Goal: Transaction & Acquisition: Purchase product/service

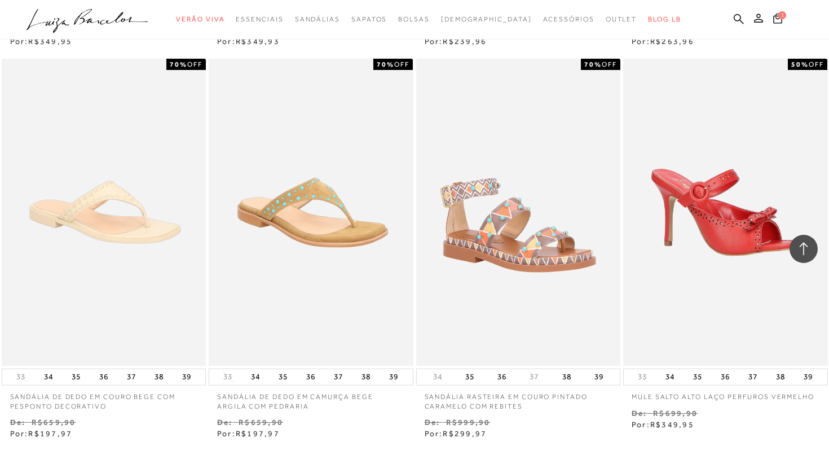
scroll to position [2012, 0]
click at [371, 380] on button "38" at bounding box center [366, 376] width 16 height 16
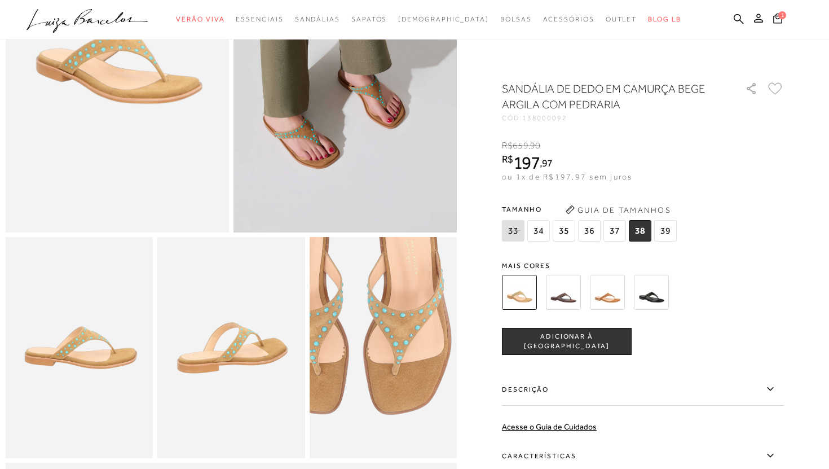
click at [411, 390] on img at bounding box center [355, 304] width 295 height 442
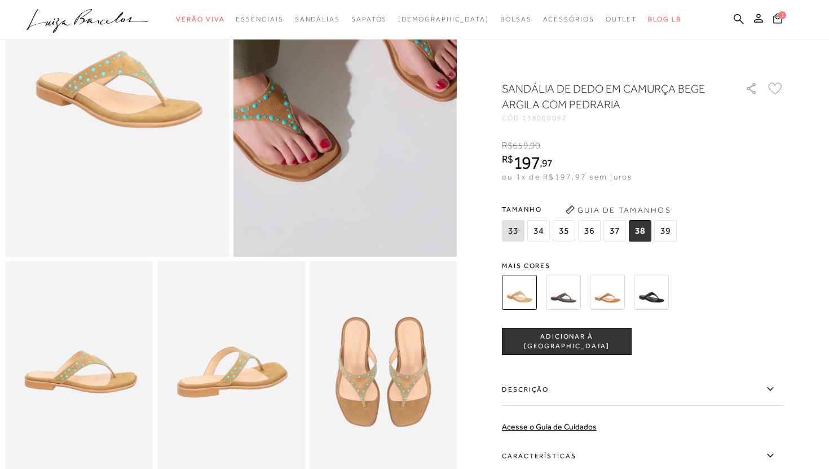
scroll to position [153, 0]
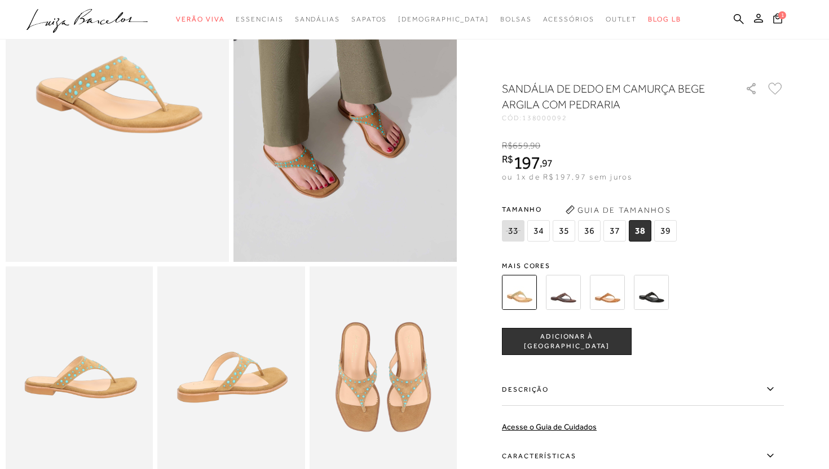
click at [138, 391] on img at bounding box center [79, 376] width 147 height 221
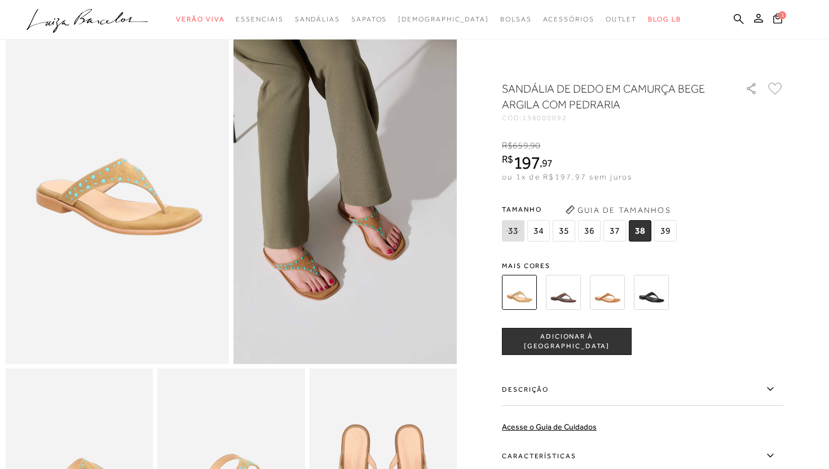
scroll to position [37, 0]
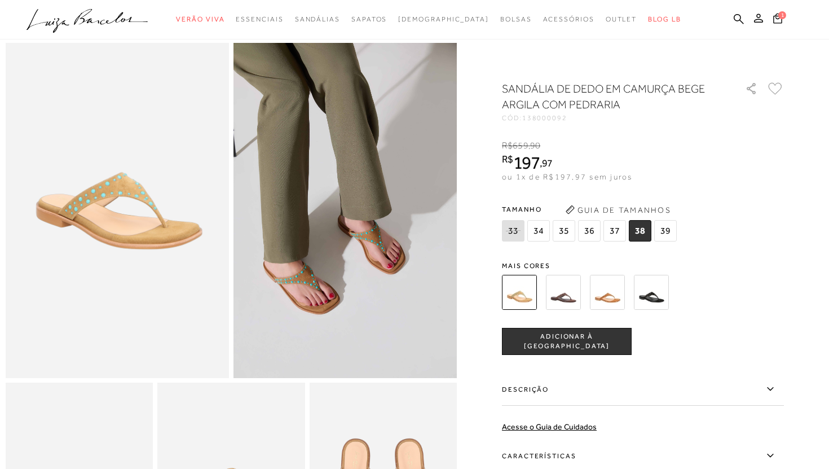
click at [550, 333] on button "ADICIONAR À [GEOGRAPHIC_DATA]" at bounding box center [567, 341] width 130 height 27
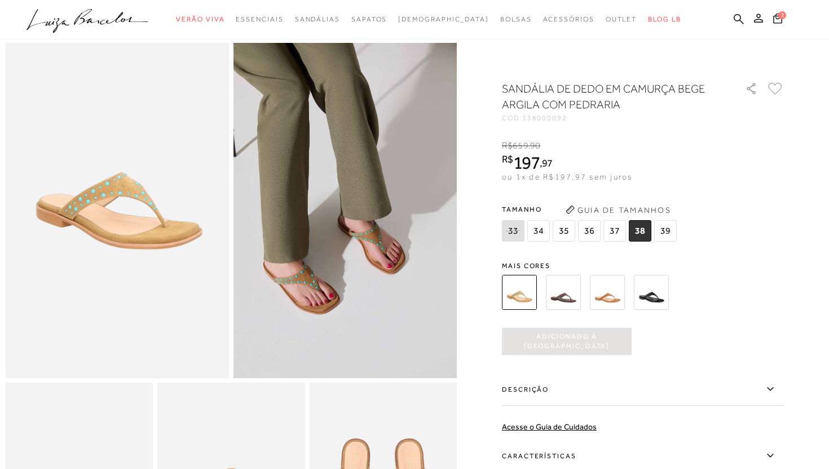
scroll to position [0, 0]
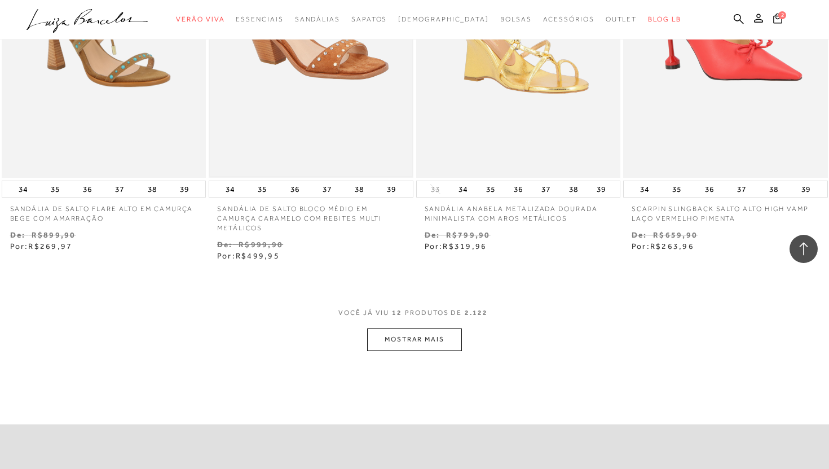
scroll to position [1020, 0]
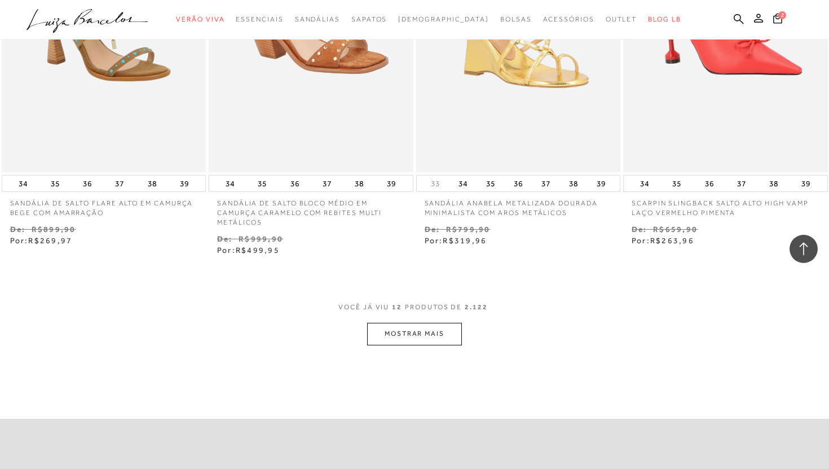
click at [398, 343] on button "MOSTRAR MAIS" at bounding box center [414, 334] width 95 height 22
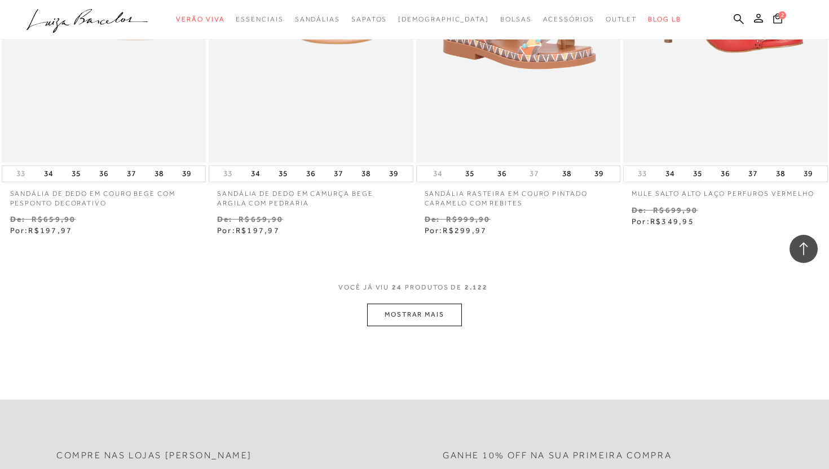
scroll to position [2218, 0]
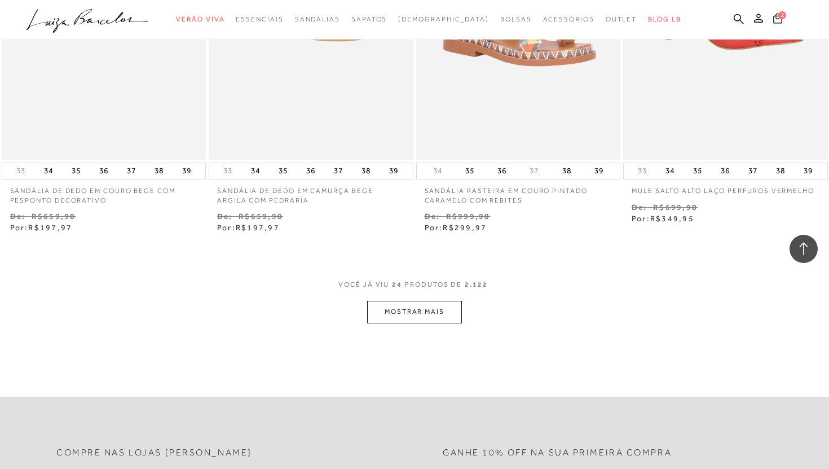
click at [431, 304] on button "MOSTRAR MAIS" at bounding box center [414, 312] width 95 height 22
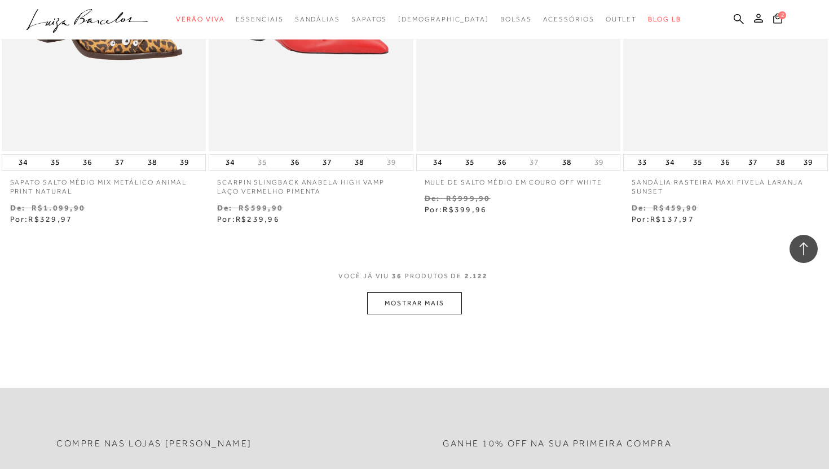
scroll to position [3402, 0]
click at [431, 303] on button "MOSTRAR MAIS" at bounding box center [414, 304] width 95 height 22
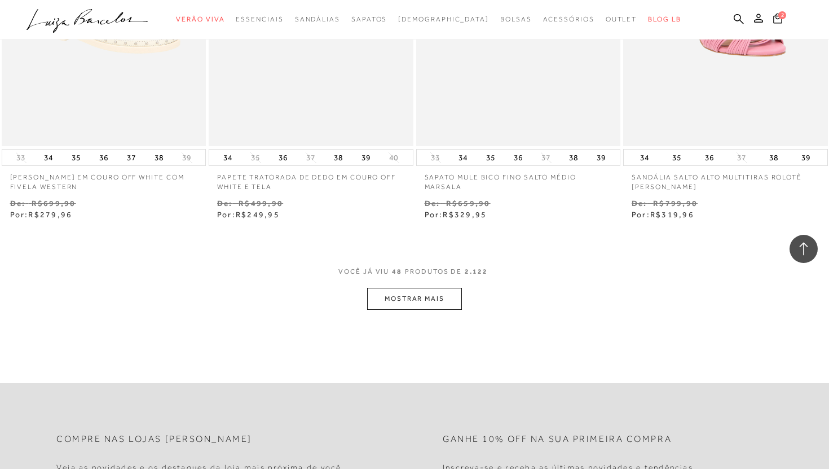
scroll to position [4583, 0]
click at [445, 301] on button "MOSTRAR MAIS" at bounding box center [414, 298] width 95 height 22
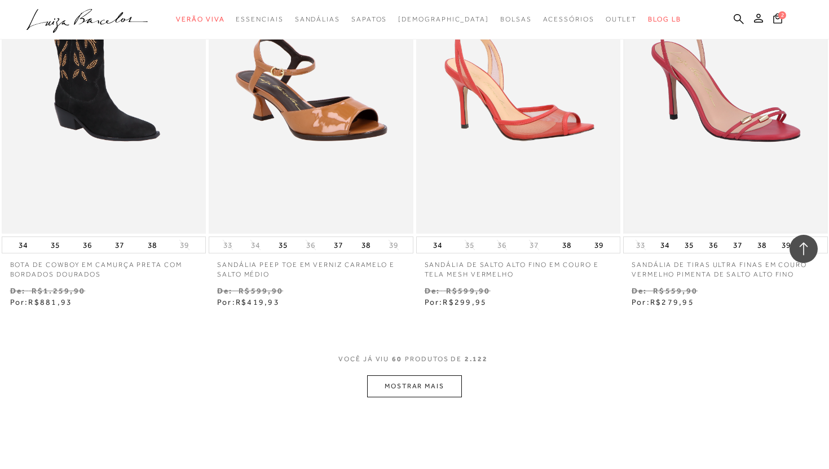
scroll to position [5671, 0]
click at [435, 391] on button "MOSTRAR MAIS" at bounding box center [414, 387] width 95 height 22
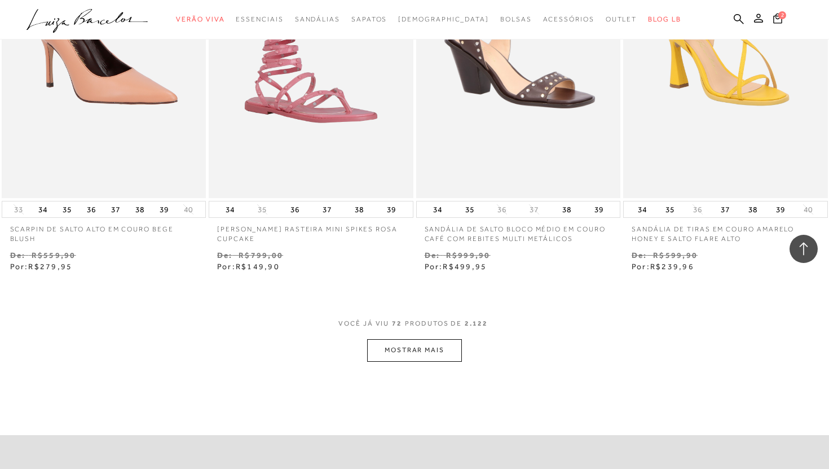
scroll to position [6884, 0]
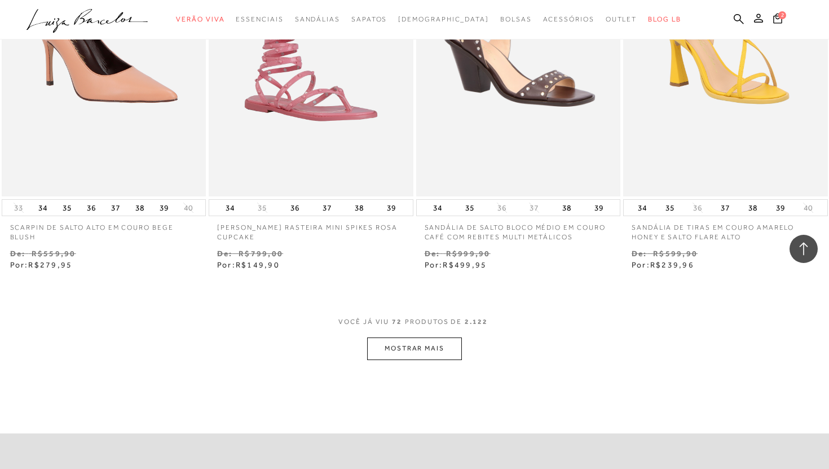
click at [394, 345] on button "MOSTRAR MAIS" at bounding box center [414, 348] width 95 height 22
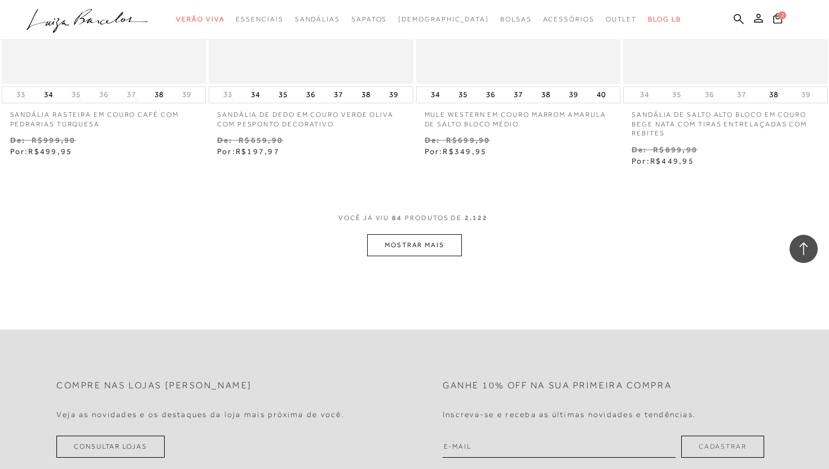
scroll to position [8173, 0]
click at [400, 248] on button "MOSTRAR MAIS" at bounding box center [414, 246] width 95 height 22
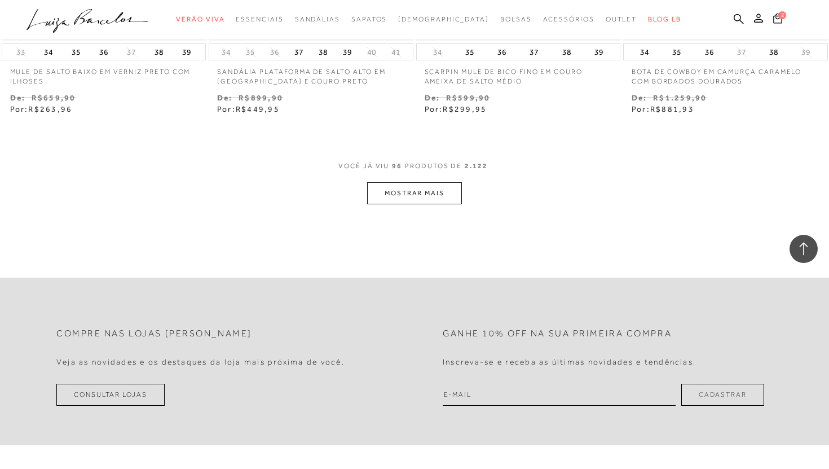
scroll to position [9400, 0]
click at [405, 193] on button "MOSTRAR MAIS" at bounding box center [414, 194] width 95 height 22
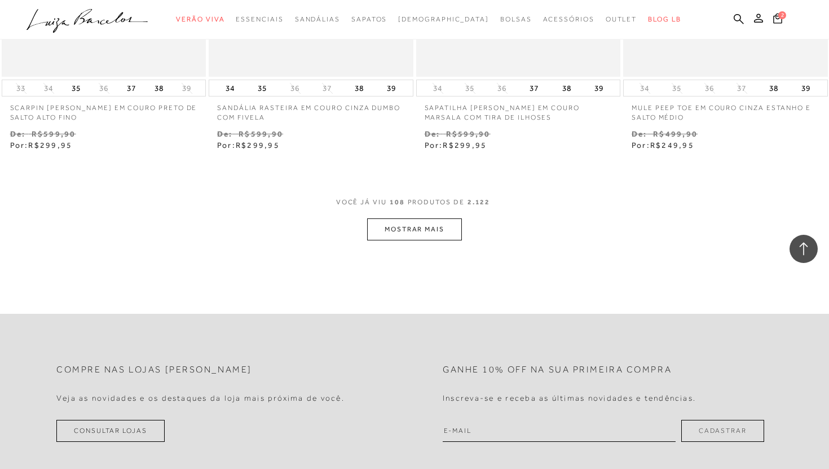
scroll to position [10542, 0]
click at [415, 226] on button "MOSTRAR MAIS" at bounding box center [414, 228] width 95 height 22
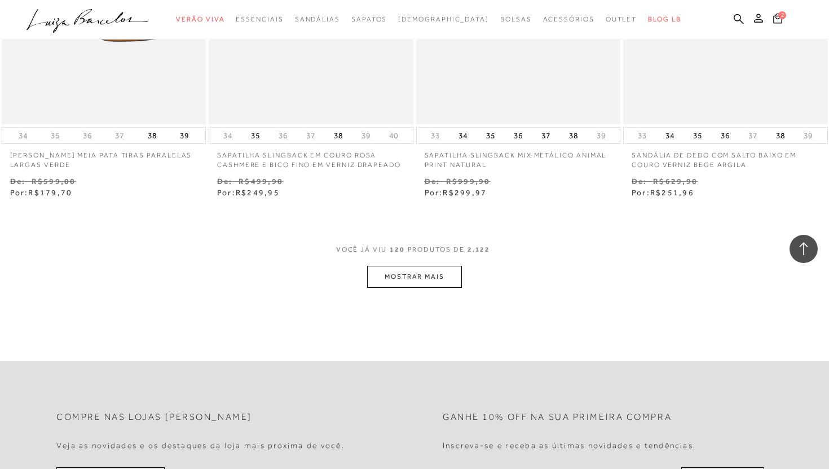
scroll to position [11672, 0]
click at [422, 268] on button "MOSTRAR MAIS" at bounding box center [414, 274] width 95 height 22
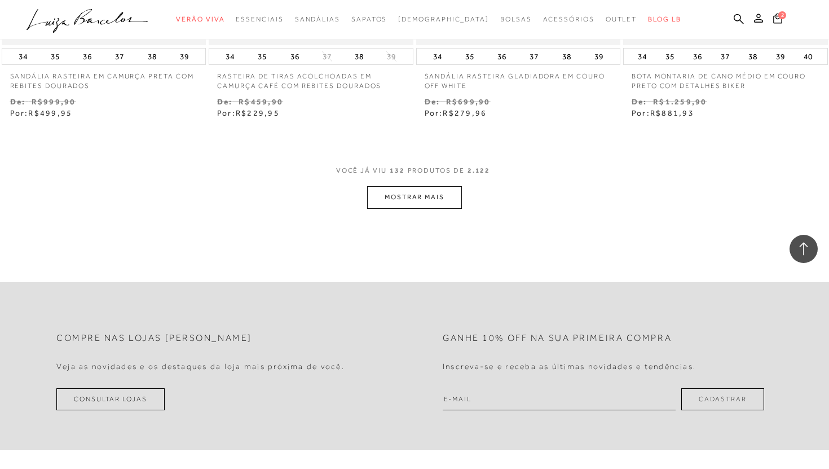
scroll to position [12925, 0]
click at [395, 207] on button "MOSTRAR MAIS" at bounding box center [414, 197] width 95 height 22
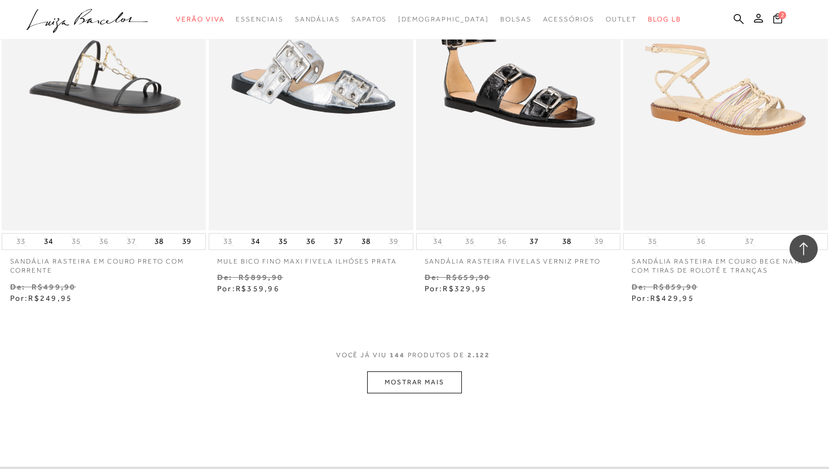
scroll to position [13920, 0]
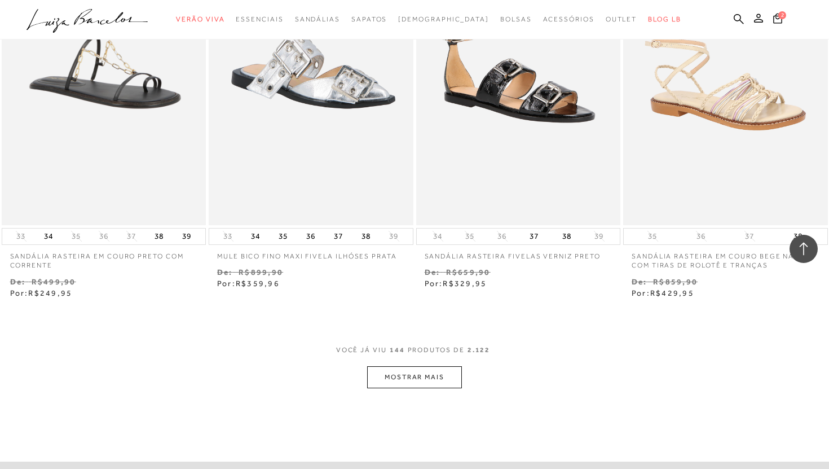
click at [421, 384] on button "MOSTRAR MAIS" at bounding box center [414, 377] width 95 height 22
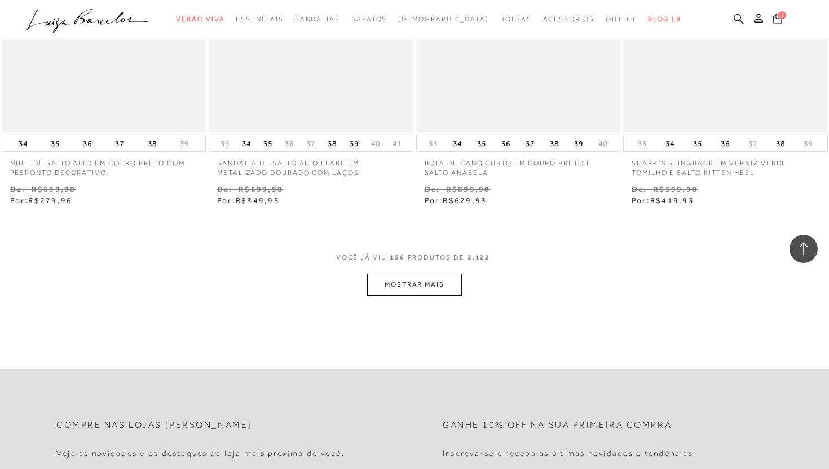
scroll to position [15194, 0]
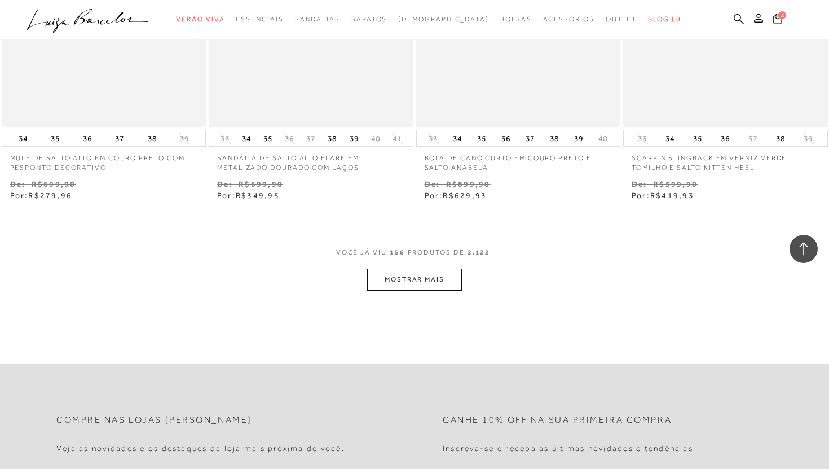
click at [448, 278] on button "MOSTRAR MAIS" at bounding box center [414, 279] width 95 height 22
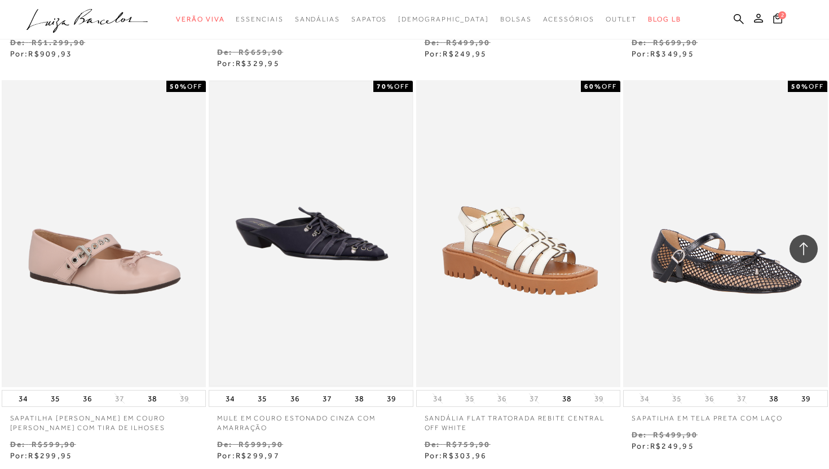
scroll to position [16280, 0]
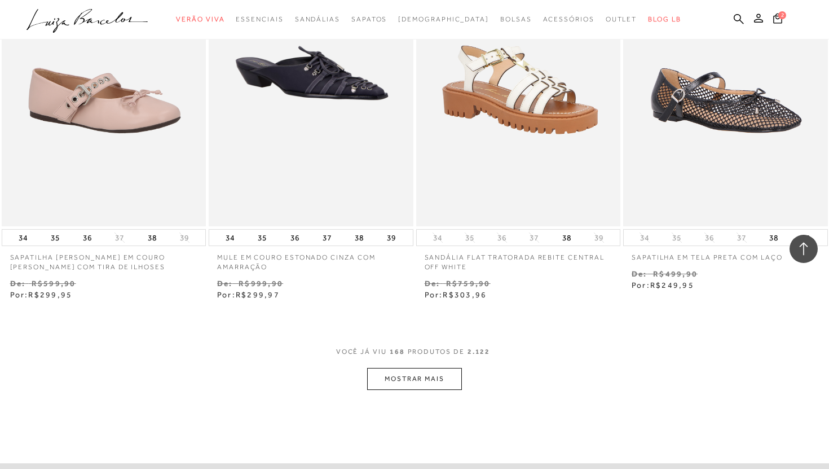
click at [409, 379] on button "MOSTRAR MAIS" at bounding box center [414, 379] width 95 height 22
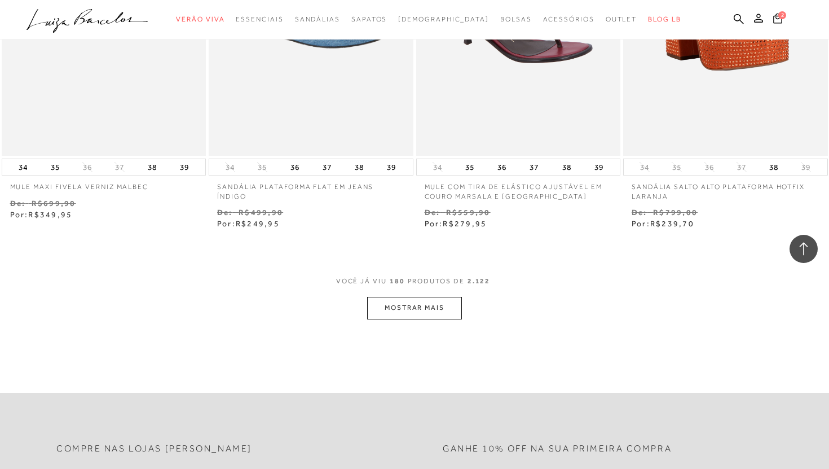
scroll to position [17528, 0]
click at [417, 309] on button "MOSTRAR MAIS" at bounding box center [414, 306] width 95 height 22
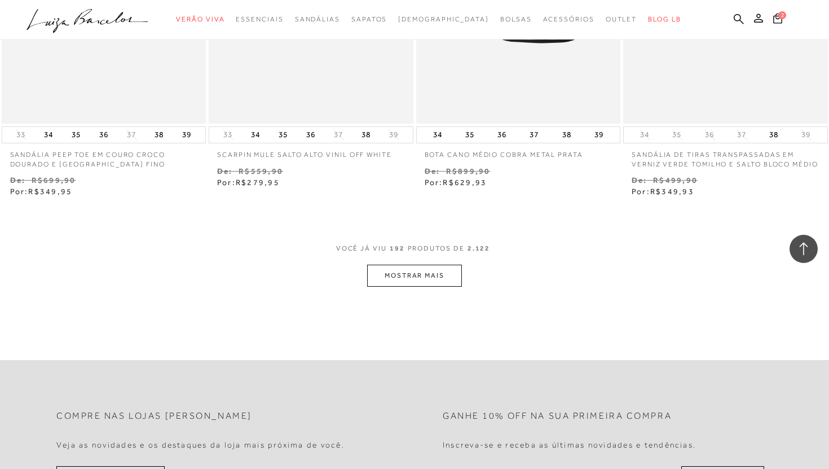
scroll to position [18735, 0]
click at [407, 264] on div "VOCê JÁ VIU 192 PRODUTOS DE 2.122" at bounding box center [414, 253] width 157 height 21
click at [407, 279] on button "MOSTRAR MAIS" at bounding box center [414, 275] width 95 height 22
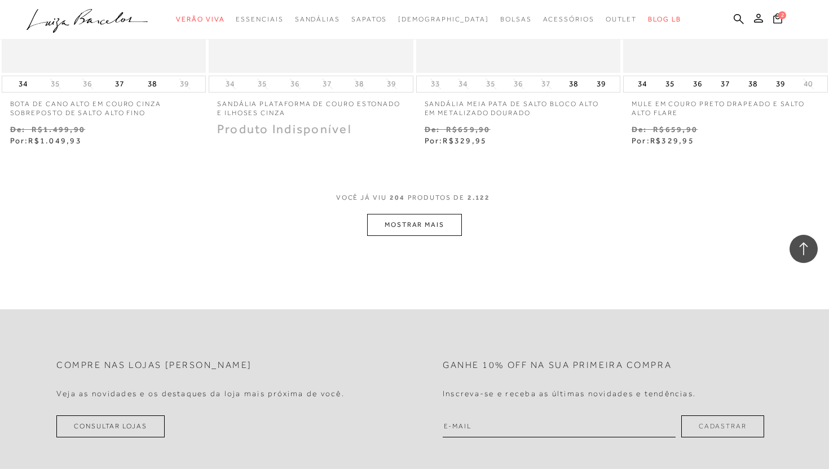
scroll to position [19961, 0]
click at [406, 236] on button "MOSTRAR MAIS" at bounding box center [414, 225] width 95 height 22
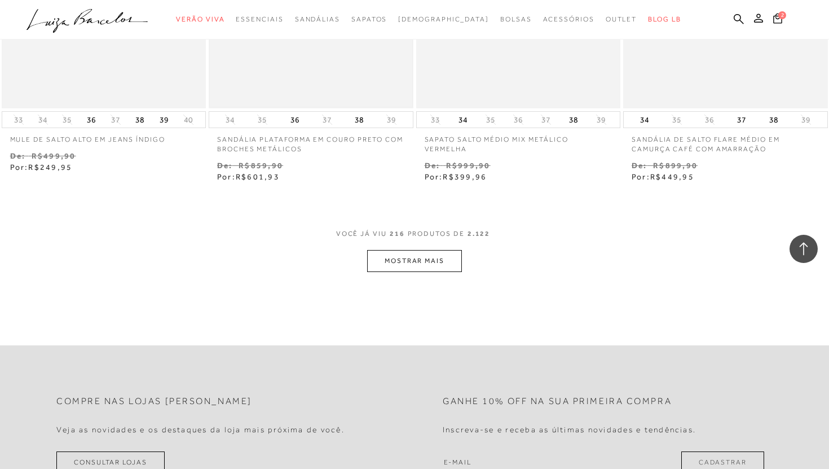
scroll to position [21126, 0]
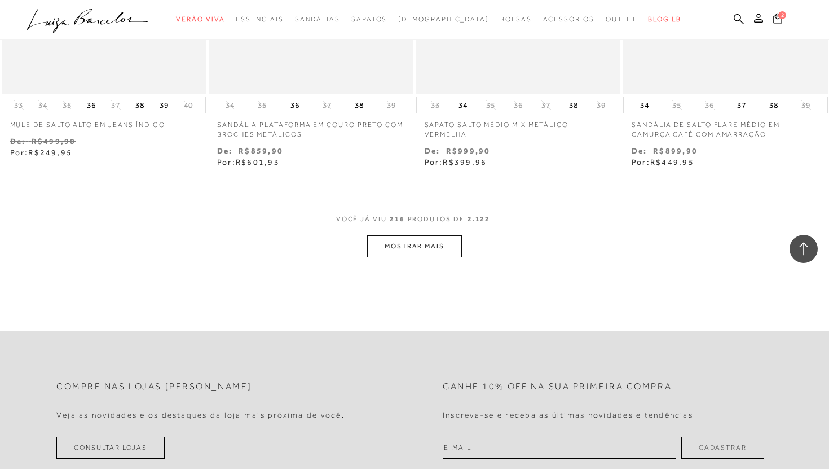
click at [409, 249] on button "MOSTRAR MAIS" at bounding box center [414, 246] width 95 height 22
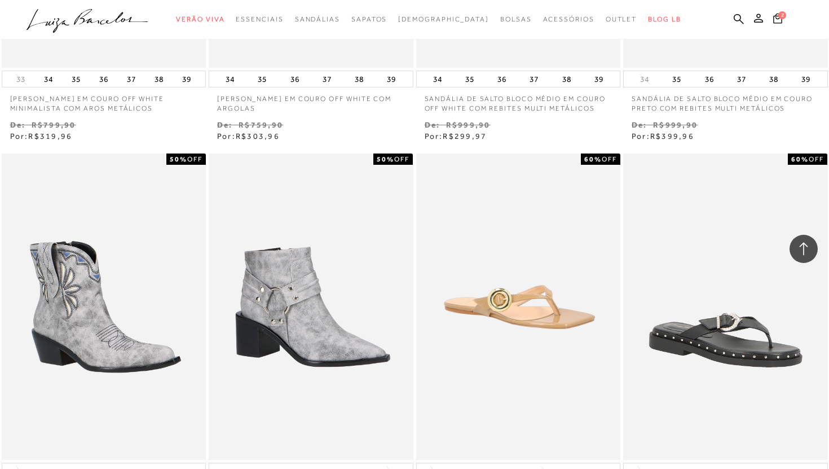
scroll to position [3793, 0]
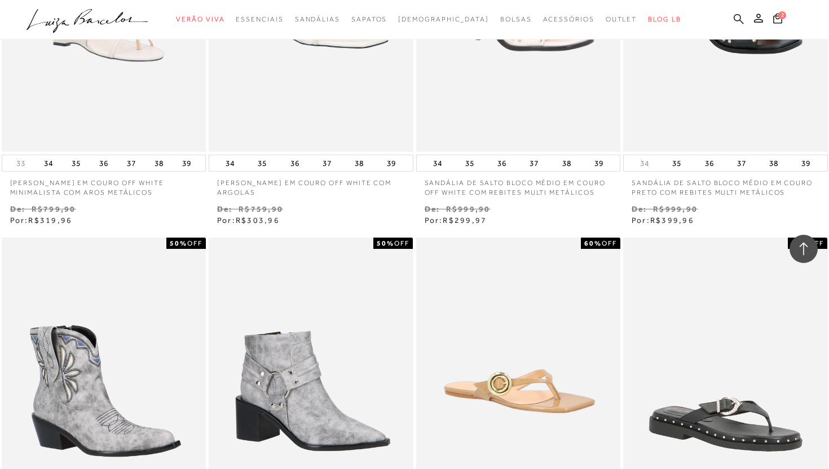
click at [742, 18] on icon at bounding box center [739, 19] width 10 height 11
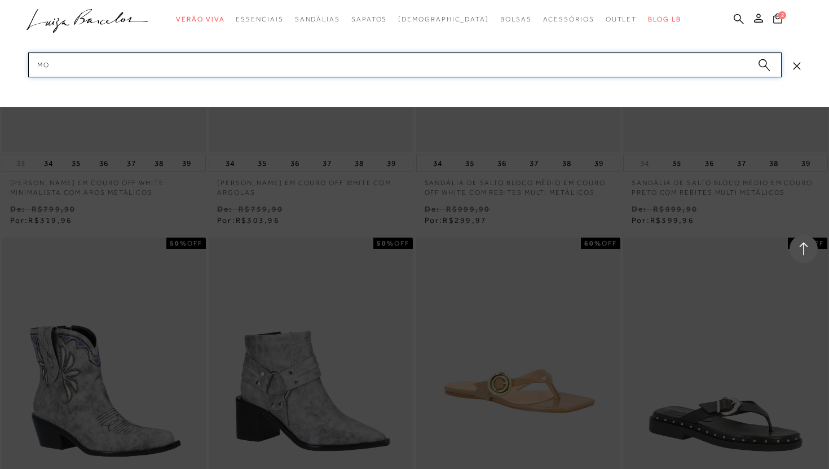
type input "M"
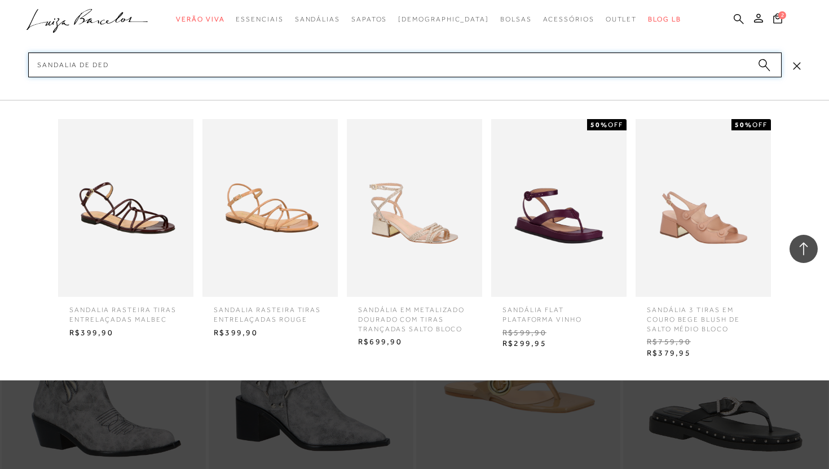
type input "SANDALIA DE DEDO"
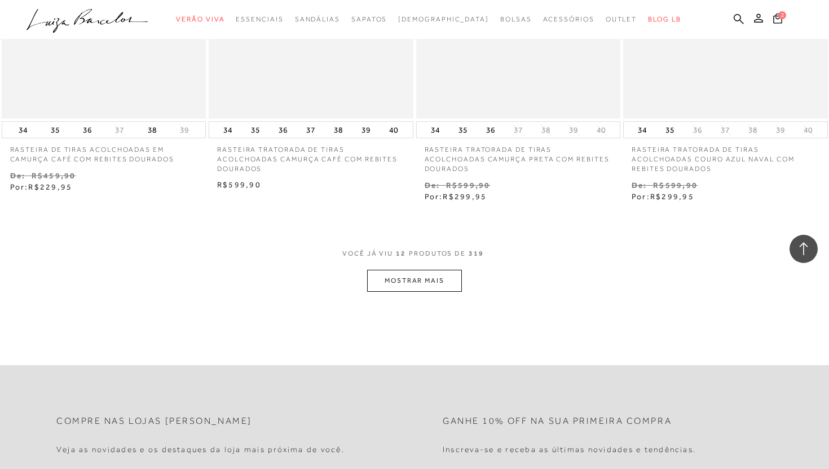
scroll to position [1059, 0]
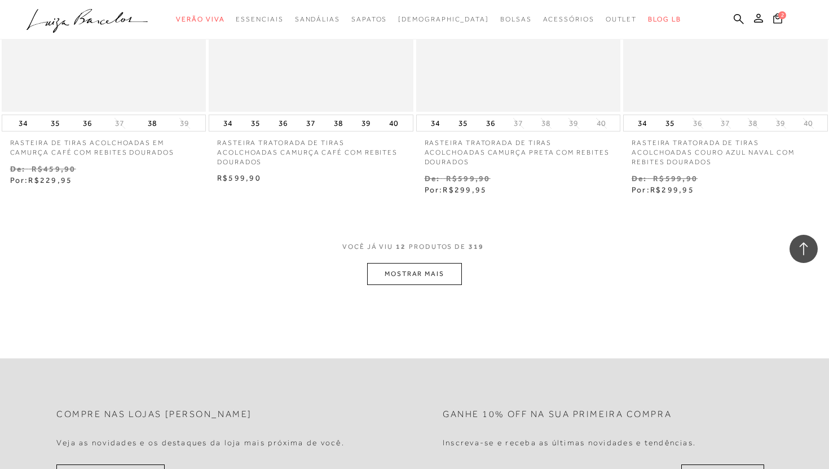
click at [454, 285] on button "MOSTRAR MAIS" at bounding box center [414, 274] width 95 height 22
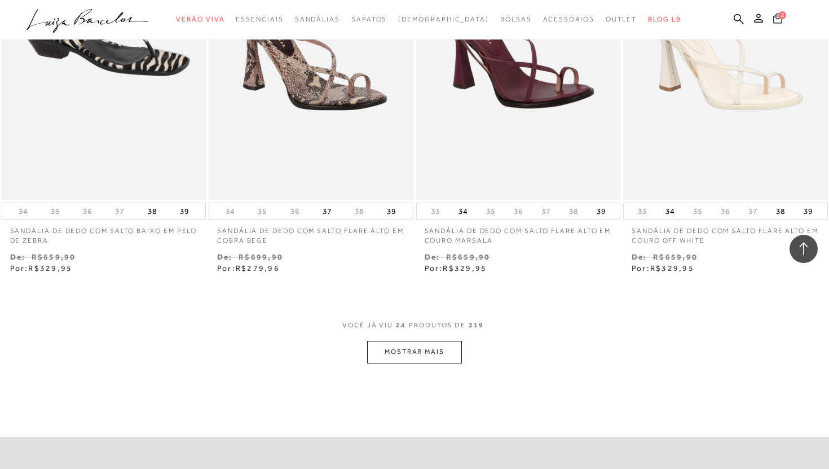
scroll to position [2177, 0]
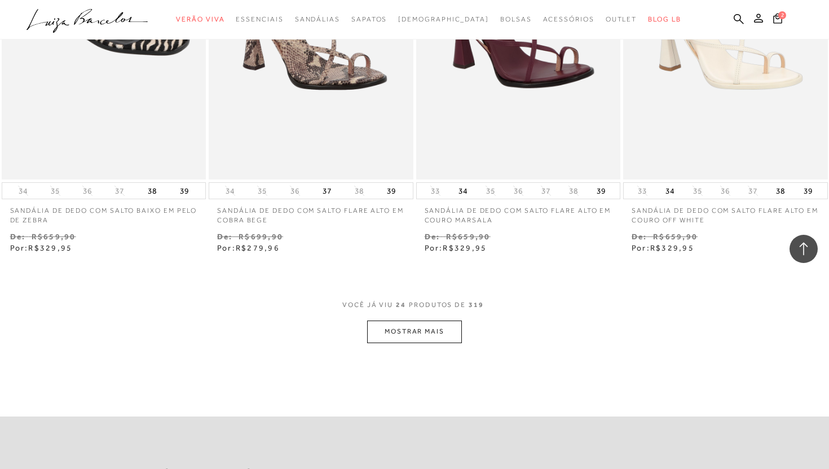
click at [449, 329] on button "MOSTRAR MAIS" at bounding box center [414, 331] width 95 height 22
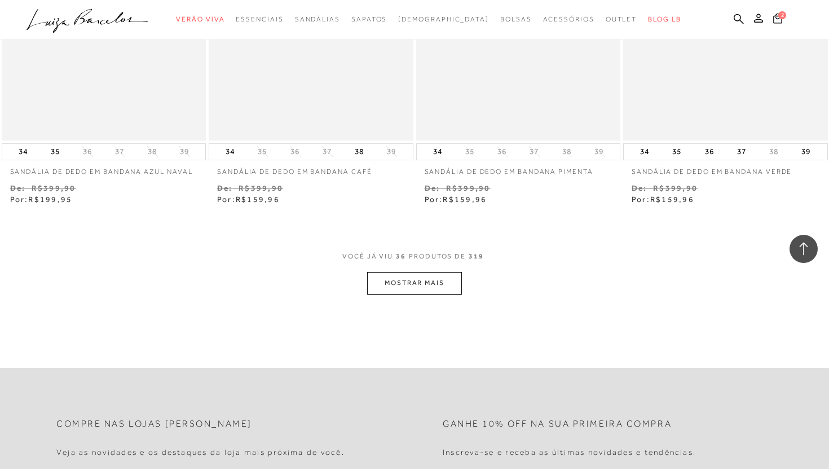
scroll to position [3381, 0]
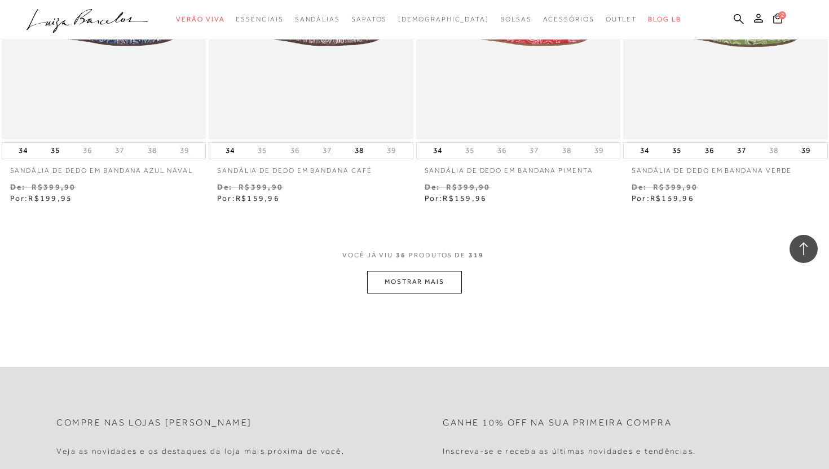
click at [442, 288] on button "MOSTRAR MAIS" at bounding box center [414, 282] width 95 height 22
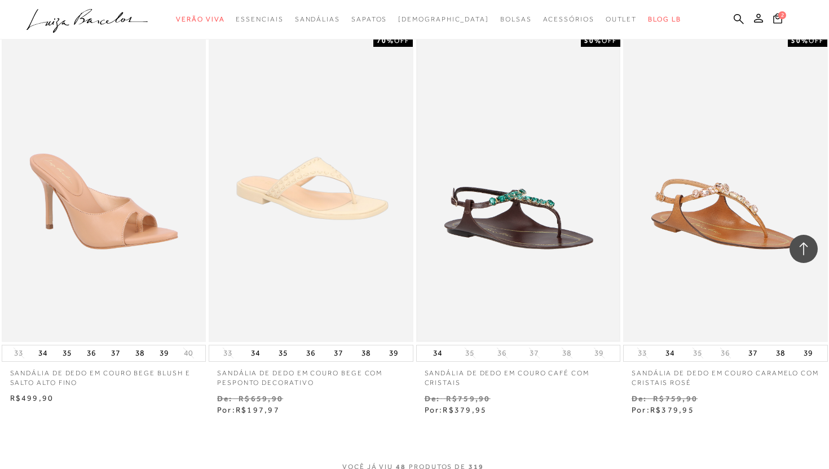
scroll to position [4391, 0]
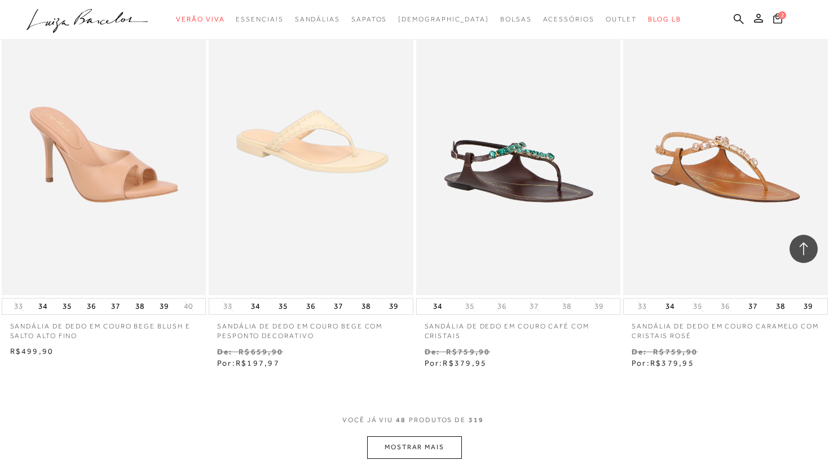
click at [431, 458] on button "MOSTRAR MAIS" at bounding box center [414, 447] width 95 height 22
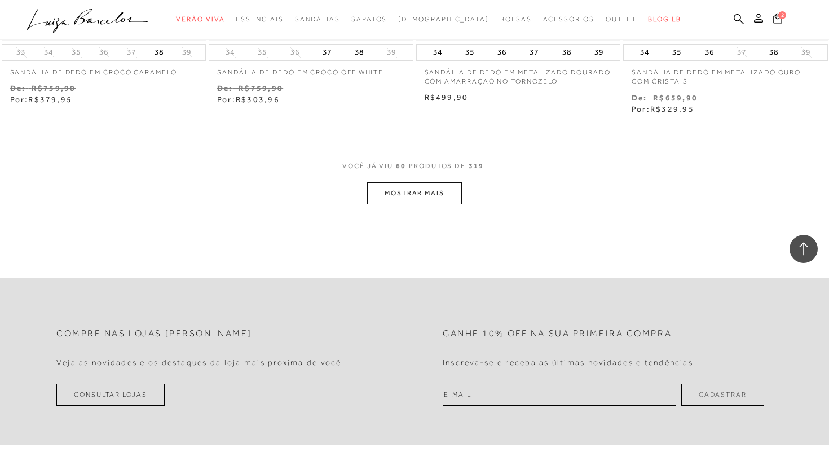
scroll to position [5822, 0]
click at [442, 201] on button "MOSTRAR MAIS" at bounding box center [414, 193] width 95 height 22
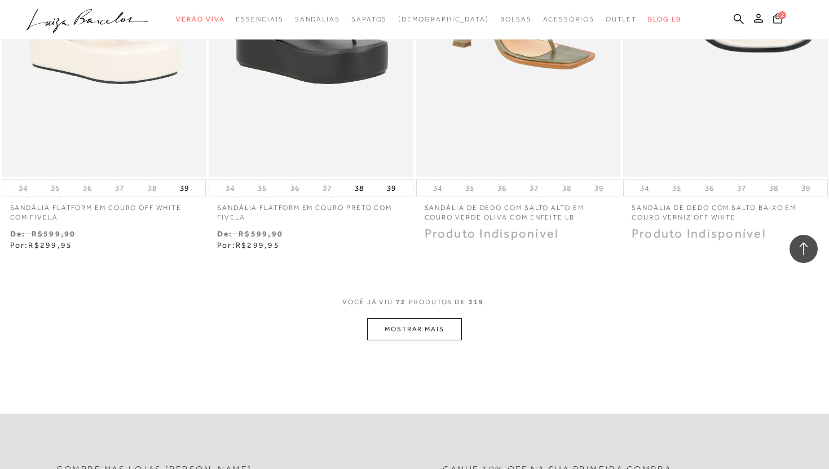
scroll to position [6862, 0]
click at [411, 328] on button "MOSTRAR MAIS" at bounding box center [414, 329] width 95 height 22
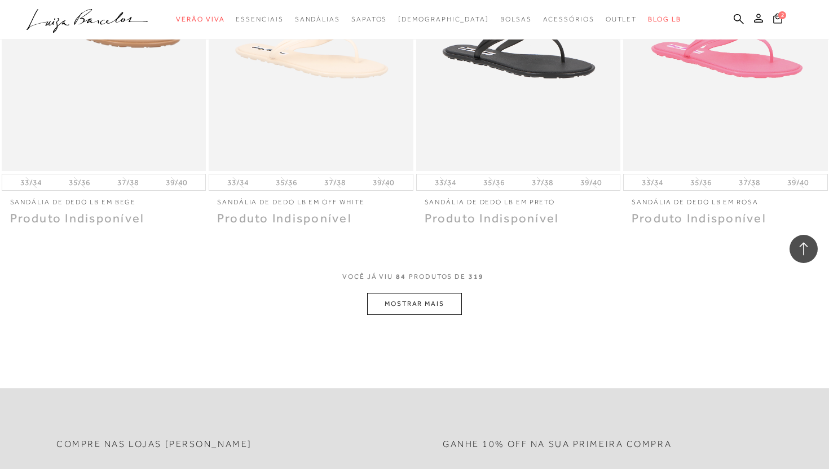
scroll to position [8024, 0]
click at [411, 314] on button "MOSTRAR MAIS" at bounding box center [414, 303] width 95 height 22
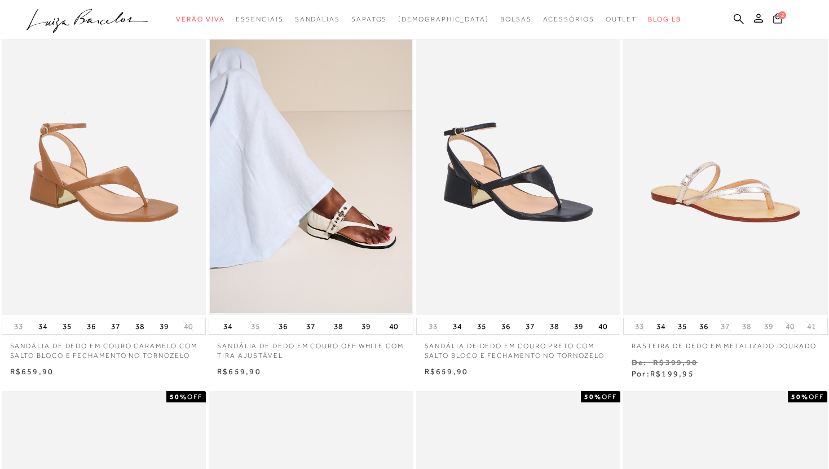
scroll to position [0, 0]
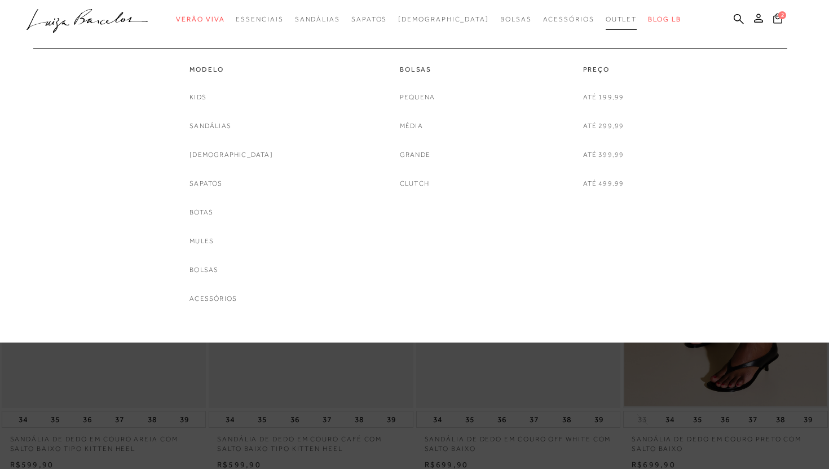
click at [606, 22] on span "Outlet" at bounding box center [622, 19] width 32 height 8
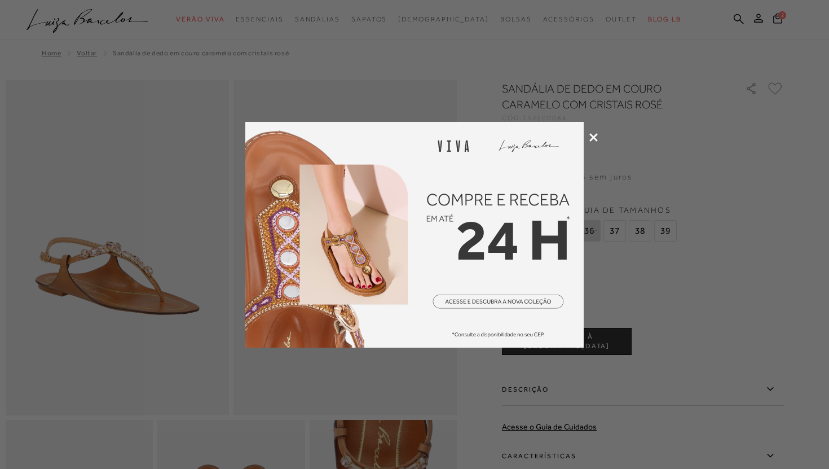
click at [595, 136] on icon at bounding box center [593, 137] width 8 height 8
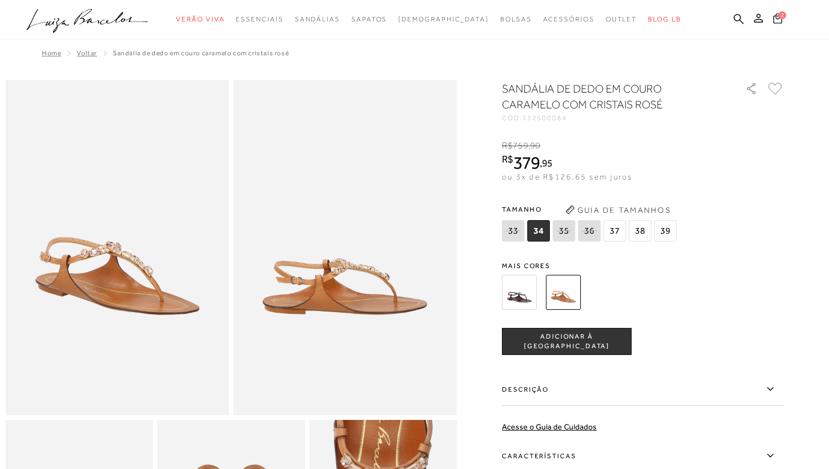
click at [781, 19] on span "2" at bounding box center [782, 15] width 8 height 8
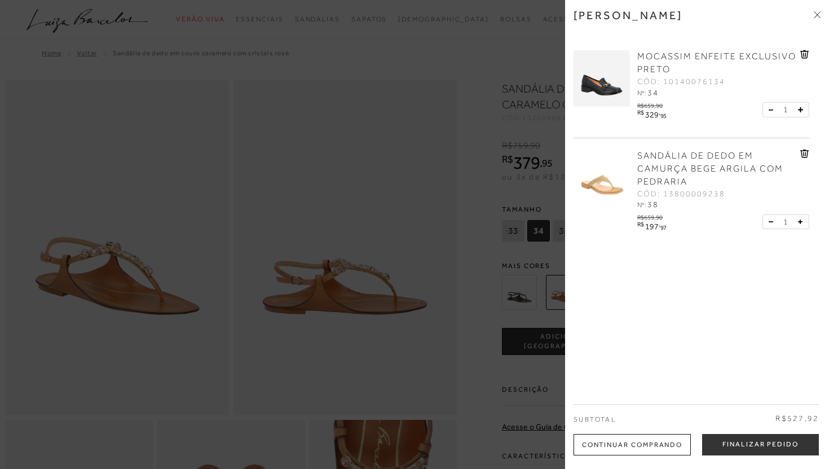
click at [802, 53] on icon at bounding box center [804, 54] width 9 height 8
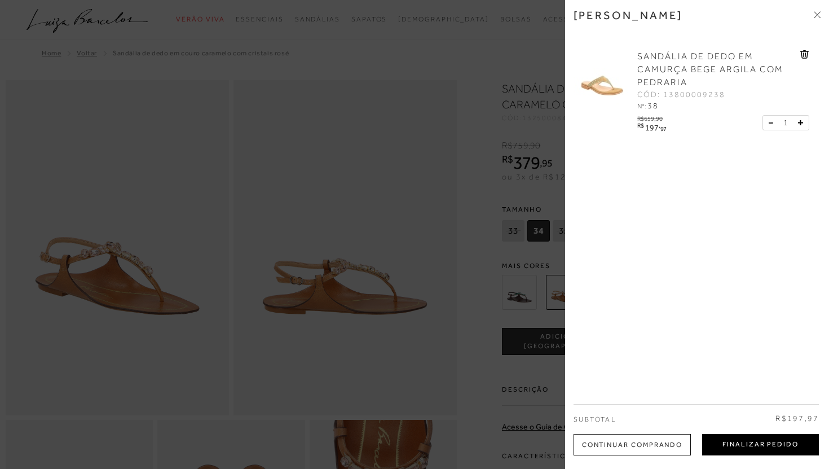
click at [752, 453] on button "Finalizar Pedido" at bounding box center [760, 444] width 117 height 21
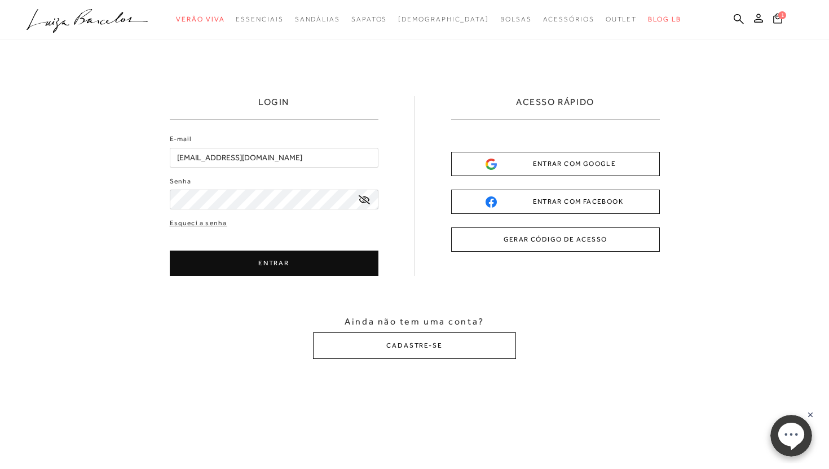
click at [323, 267] on button "ENTRAR" at bounding box center [274, 262] width 209 height 25
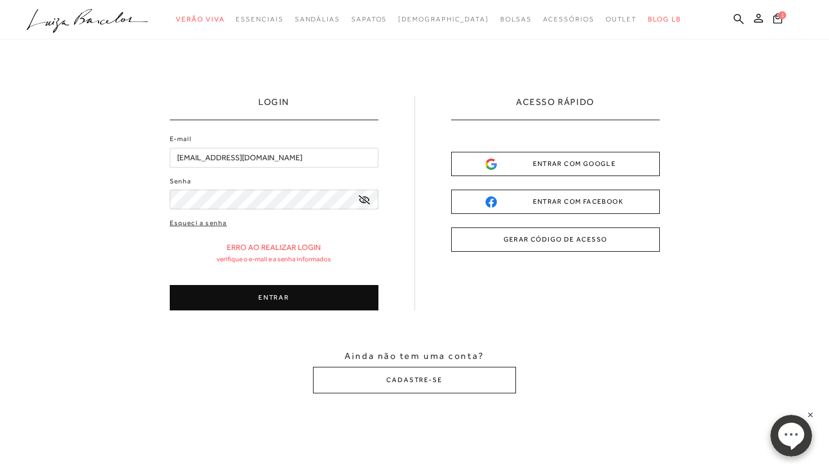
click at [311, 291] on button "ENTRAR" at bounding box center [274, 297] width 209 height 25
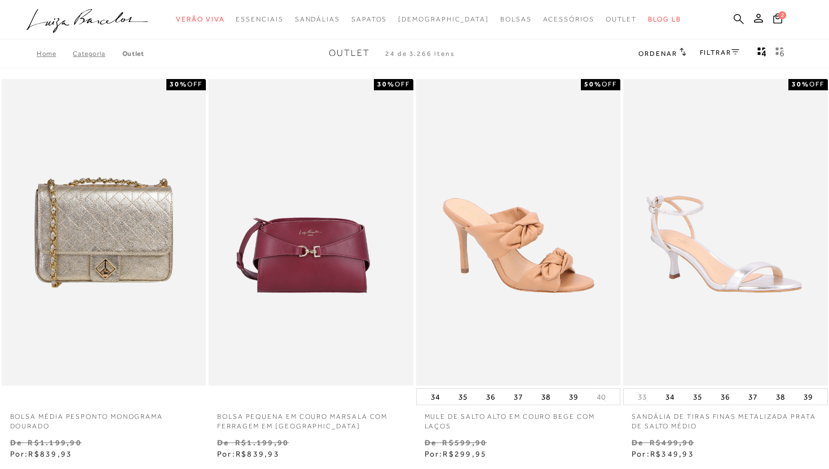
click at [737, 21] on icon at bounding box center [739, 19] width 10 height 10
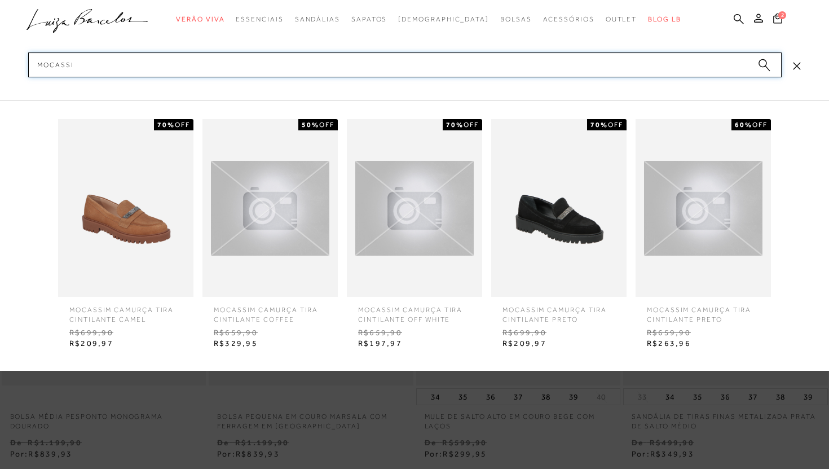
type input "MOCASSIM"
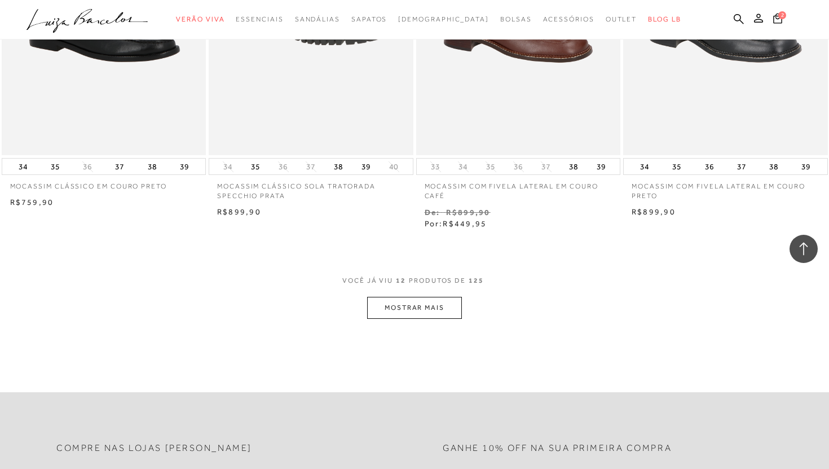
scroll to position [989, 0]
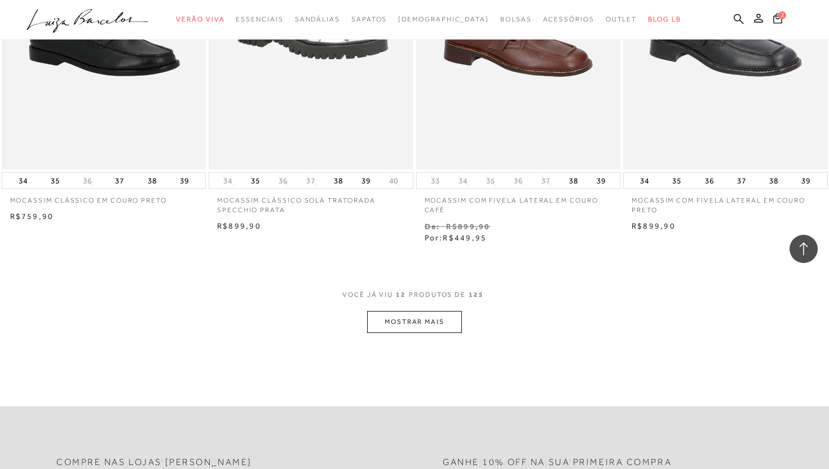
click at [436, 325] on button "MOSTRAR MAIS" at bounding box center [414, 322] width 95 height 22
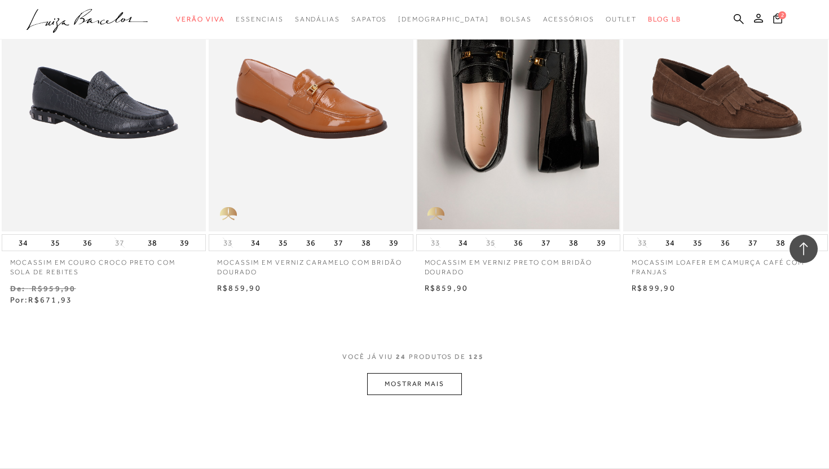
scroll to position [2104, 0]
click at [451, 385] on button "MOSTRAR MAIS" at bounding box center [414, 383] width 95 height 22
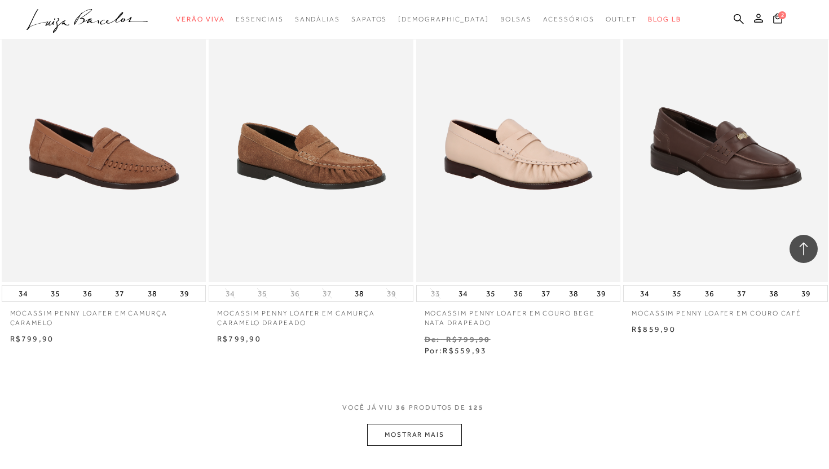
scroll to position [3223, 0]
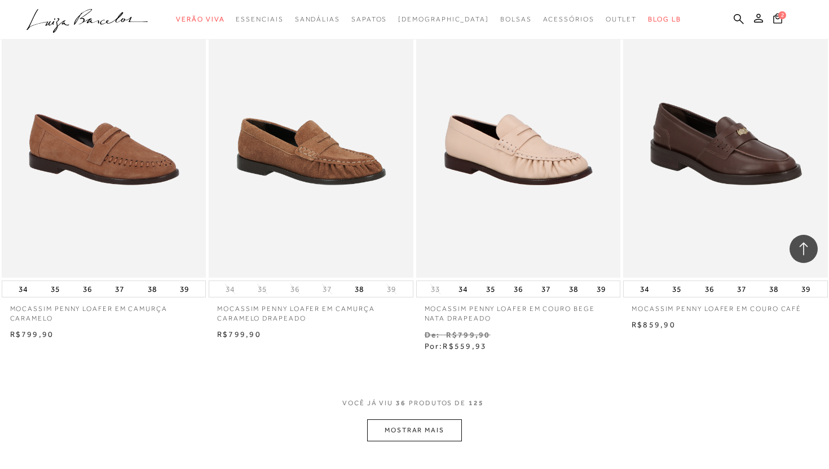
click at [409, 429] on button "MOSTRAR MAIS" at bounding box center [414, 430] width 95 height 22
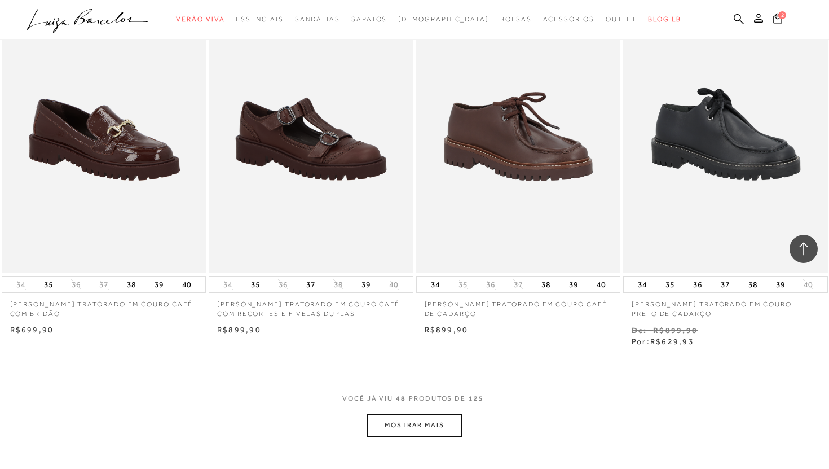
scroll to position [4390, 0]
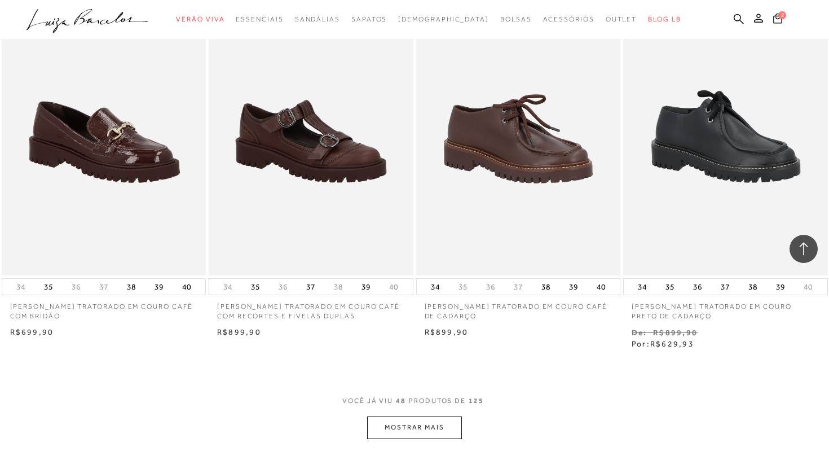
click at [443, 425] on button "MOSTRAR MAIS" at bounding box center [414, 427] width 95 height 22
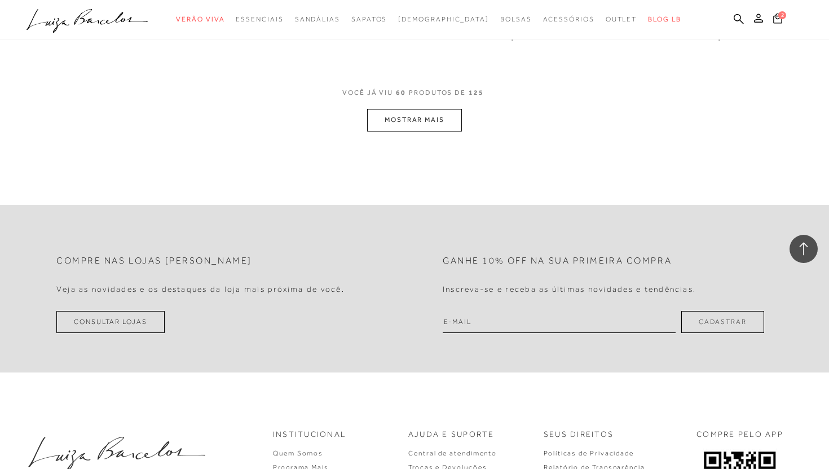
scroll to position [5573, 0]
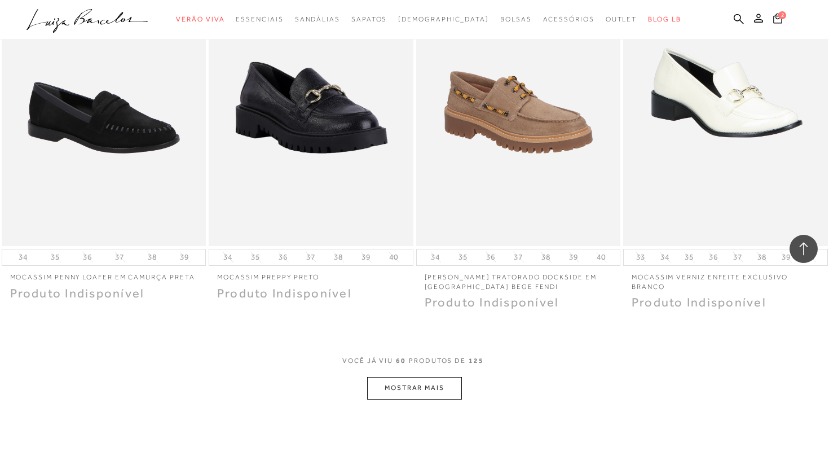
click at [420, 373] on div "VOCê JÁ VIU 60 PRODUTOS DE 125" at bounding box center [414, 366] width 144 height 21
click at [422, 386] on button "MOSTRAR MAIS" at bounding box center [414, 388] width 95 height 22
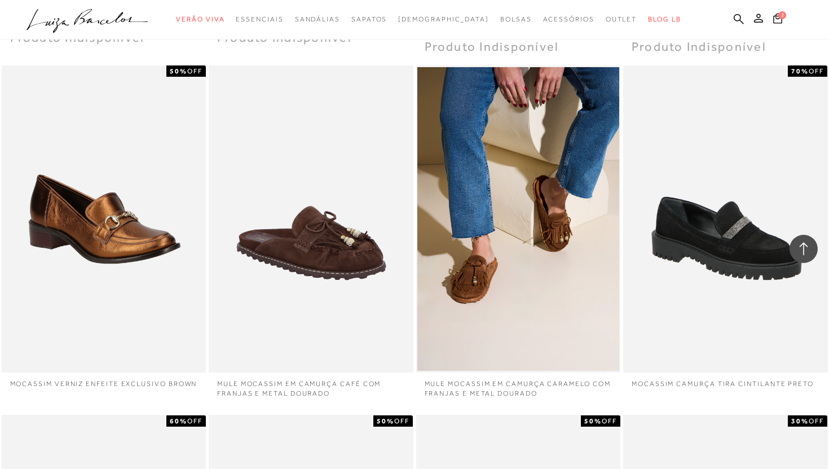
scroll to position [5829, 0]
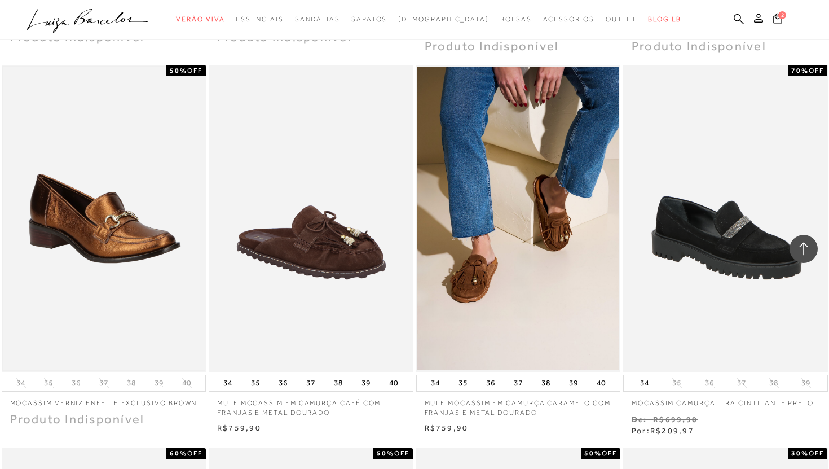
click at [172, 169] on img at bounding box center [104, 218] width 202 height 303
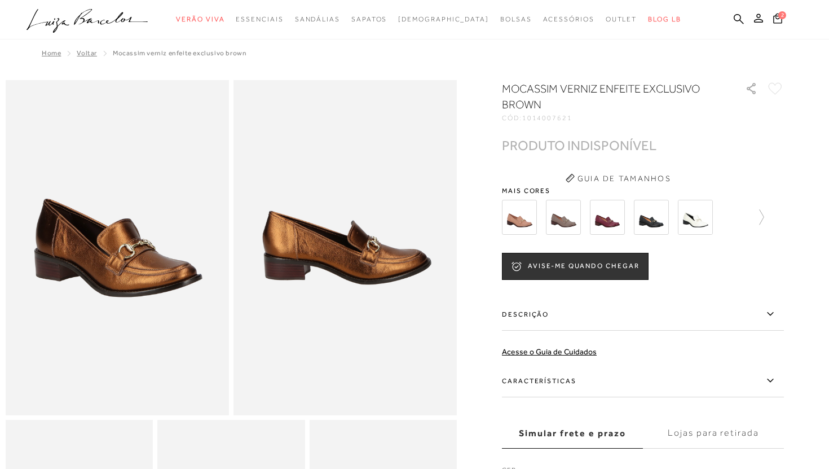
click at [647, 222] on img at bounding box center [651, 217] width 35 height 35
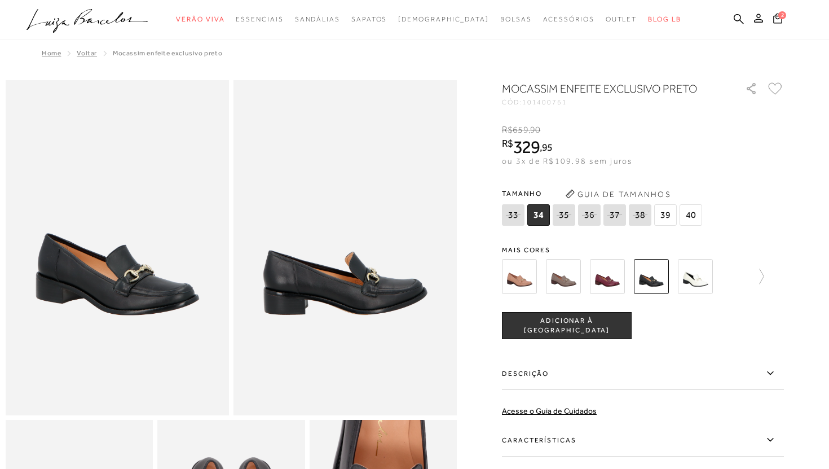
click at [526, 284] on img at bounding box center [519, 276] width 35 height 35
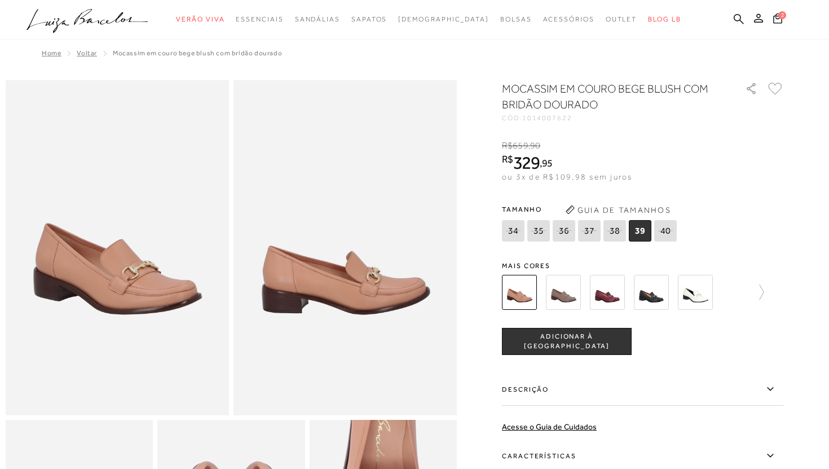
click at [562, 289] on img at bounding box center [563, 292] width 35 height 35
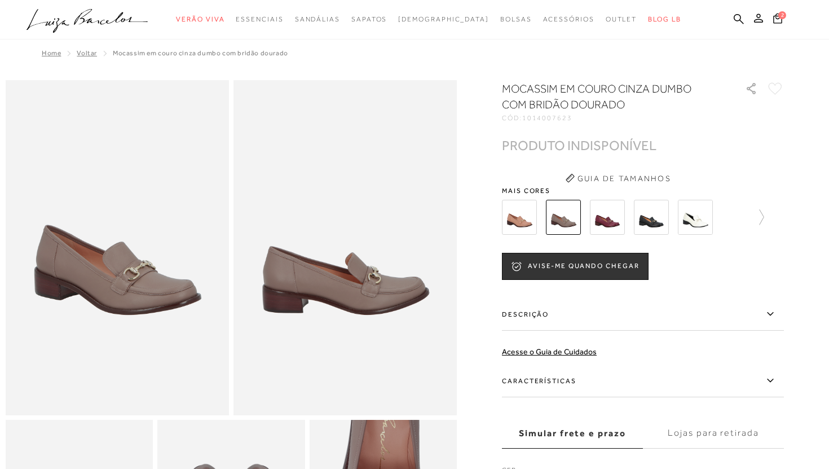
click at [605, 228] on img at bounding box center [607, 217] width 35 height 35
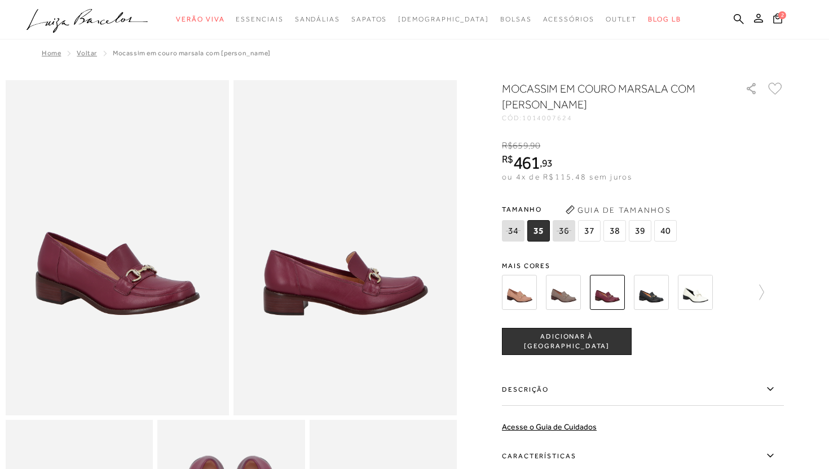
click at [653, 293] on img at bounding box center [651, 292] width 35 height 35
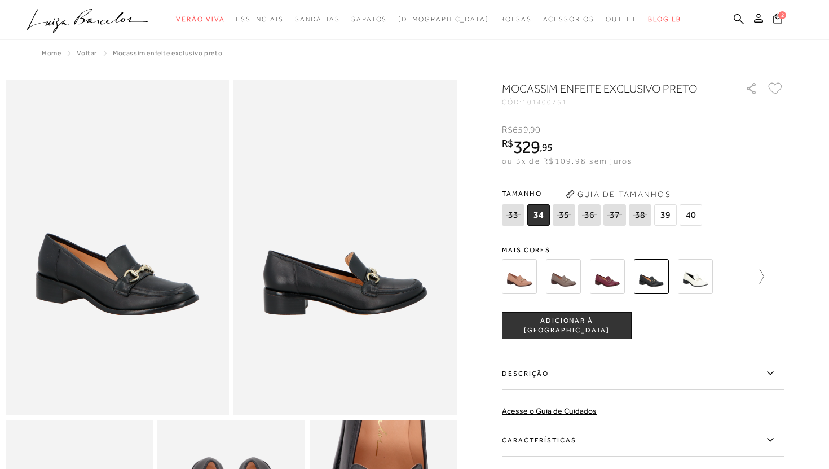
click at [759, 275] on icon at bounding box center [756, 276] width 16 height 16
click at [539, 280] on img at bounding box center [539, 276] width 35 height 35
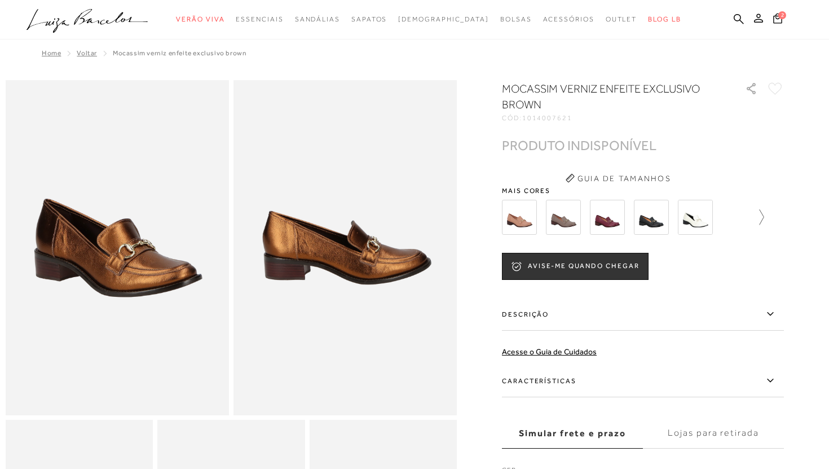
click at [758, 218] on icon at bounding box center [756, 217] width 16 height 16
click at [629, 232] on img at bounding box center [627, 217] width 35 height 35
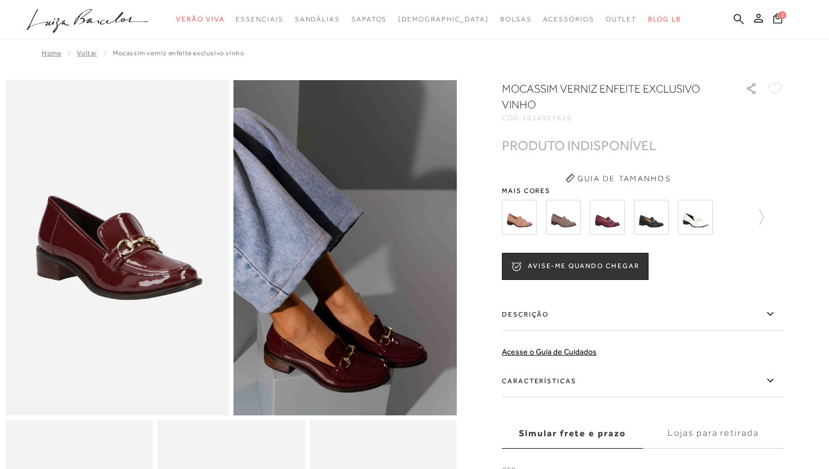
click at [651, 229] on img at bounding box center [651, 217] width 35 height 35
